Goal: Information Seeking & Learning: Learn about a topic

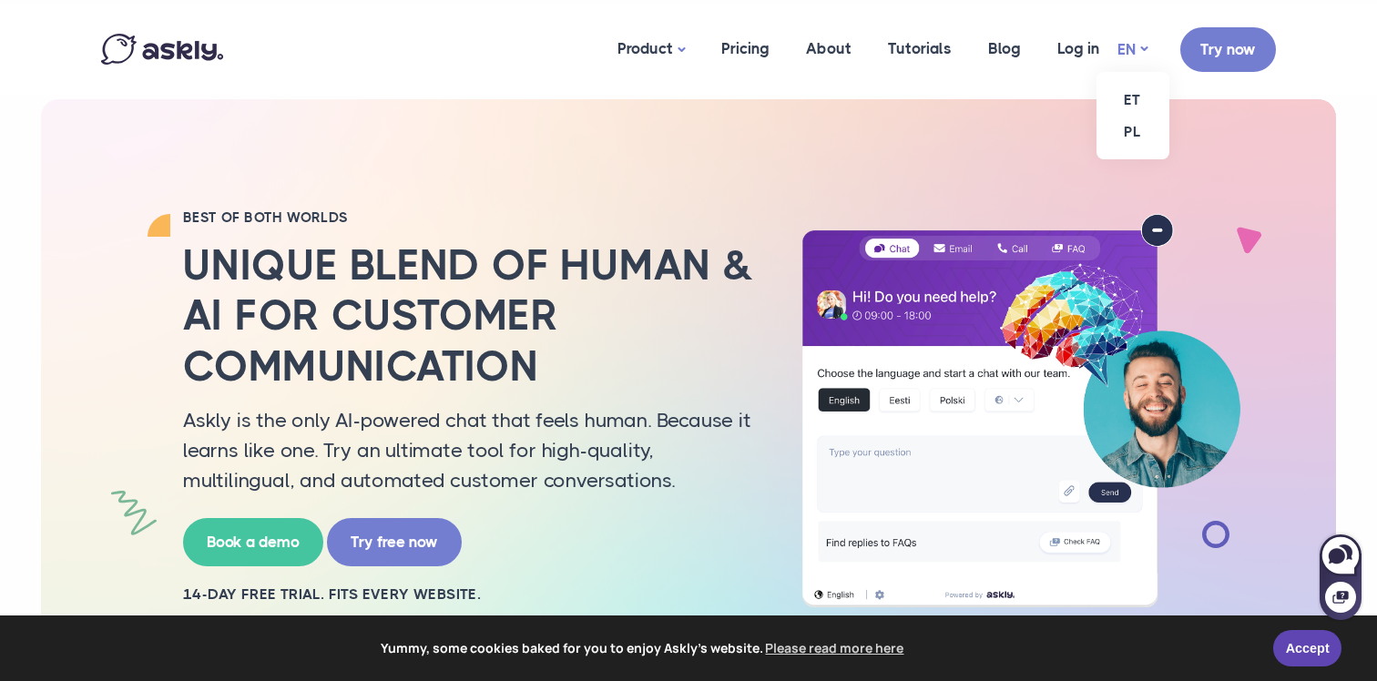
click at [1135, 47] on link "EN" at bounding box center [1132, 49] width 30 height 26
click at [1123, 97] on link "ET" at bounding box center [1132, 100] width 73 height 32
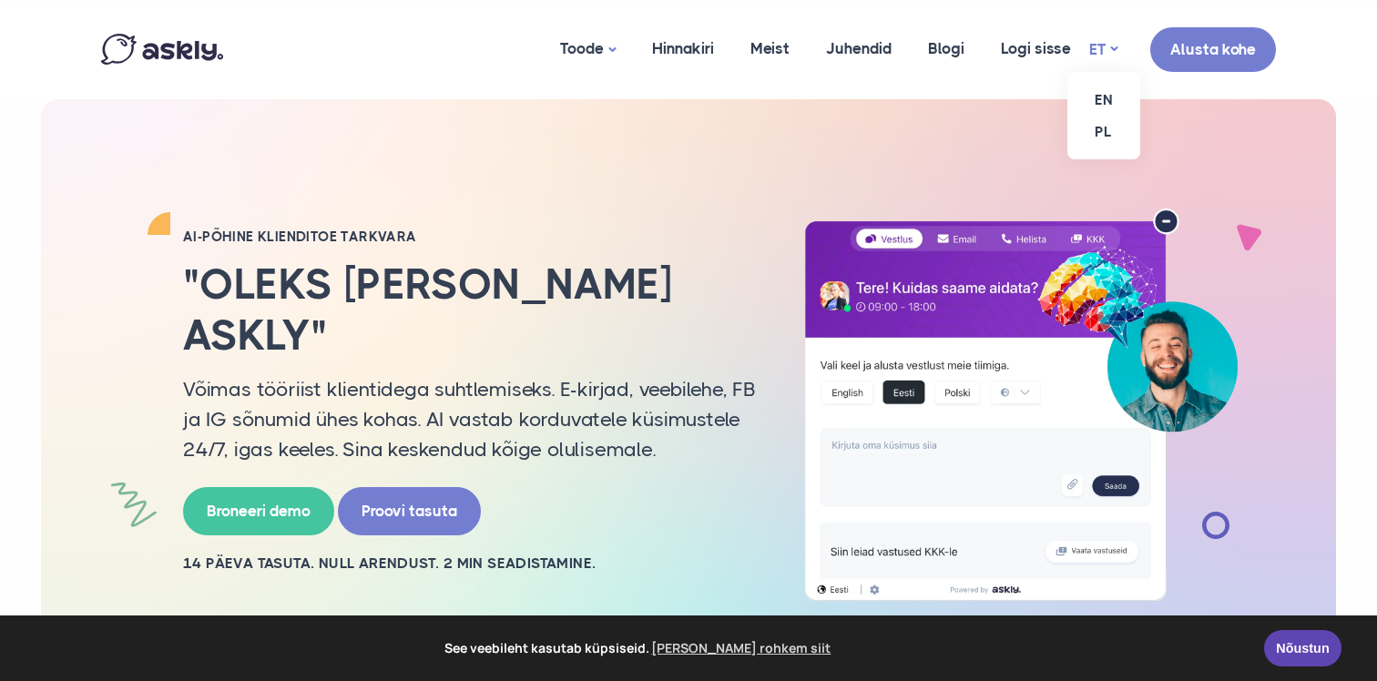
click at [1106, 45] on link "ET" at bounding box center [1103, 49] width 28 height 26
click at [1095, 95] on link "EN" at bounding box center [1103, 100] width 73 height 32
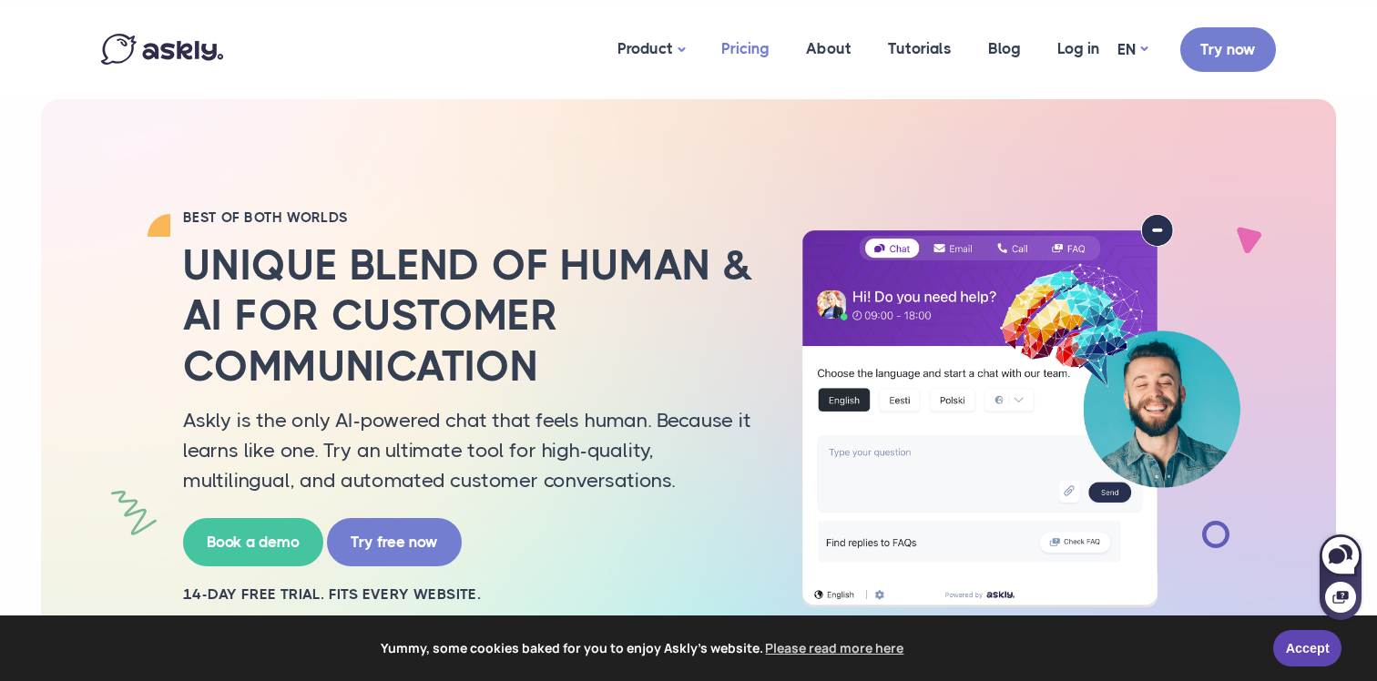
click at [753, 39] on link "Pricing" at bounding box center [745, 49] width 85 height 88
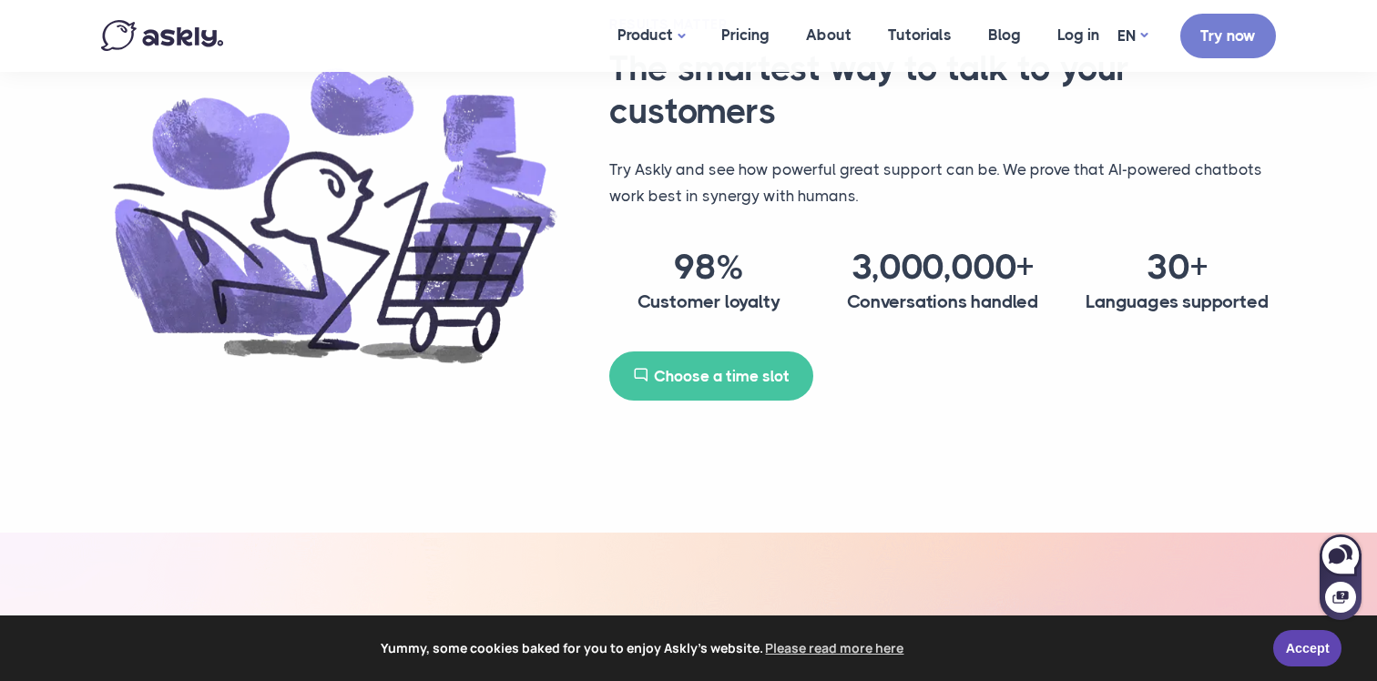
scroll to position [1527, 0]
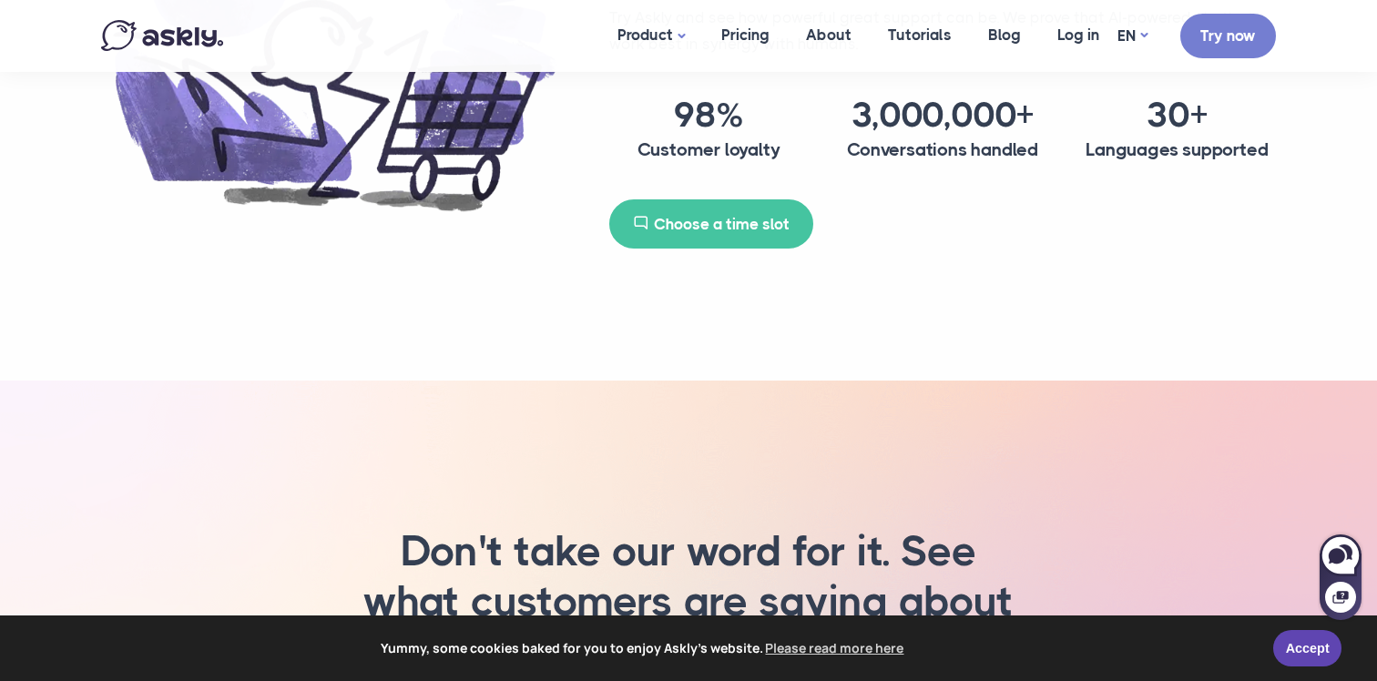
click at [168, 37] on img at bounding box center [162, 35] width 122 height 31
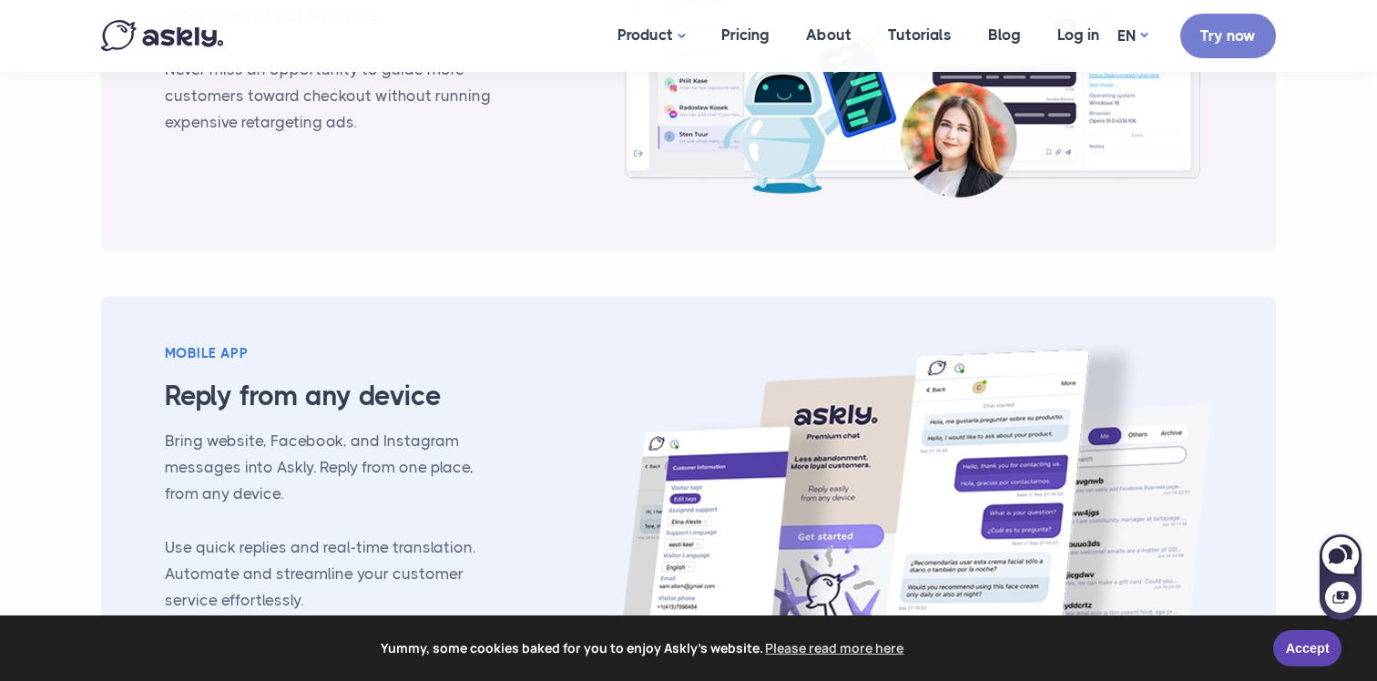
scroll to position [2443, 0]
